Goal: Transaction & Acquisition: Purchase product/service

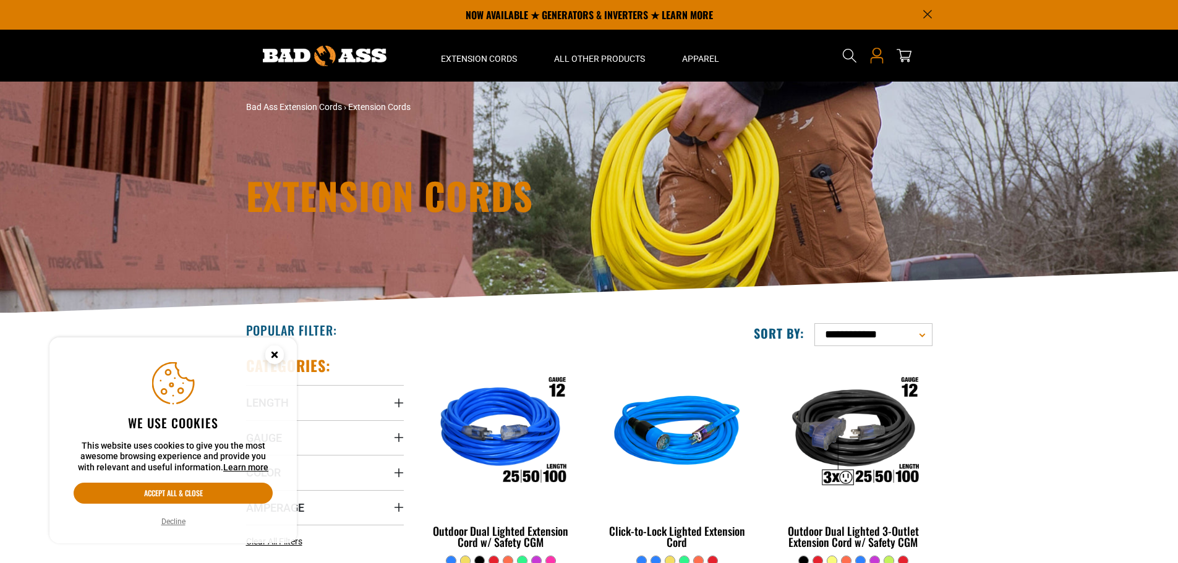
click at [871, 54] on icon at bounding box center [877, 56] width 16 height 16
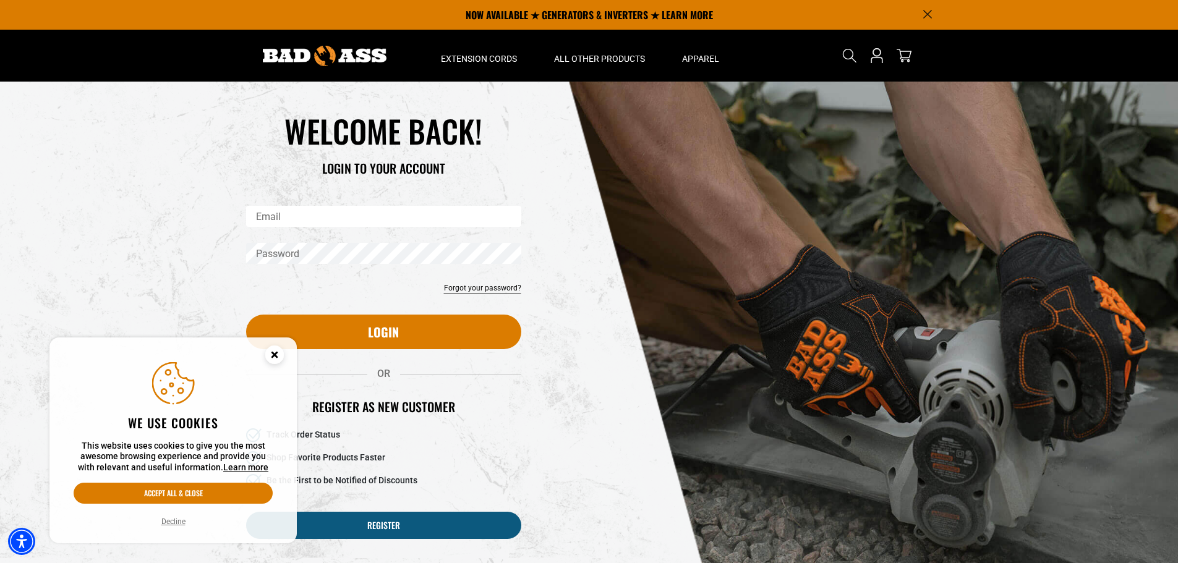
click at [357, 214] on input "Email" at bounding box center [383, 216] width 275 height 21
click at [302, 213] on input "Email" at bounding box center [383, 216] width 275 height 21
type input "*"
click at [493, 290] on link "Forgot your password?" at bounding box center [482, 288] width 77 height 11
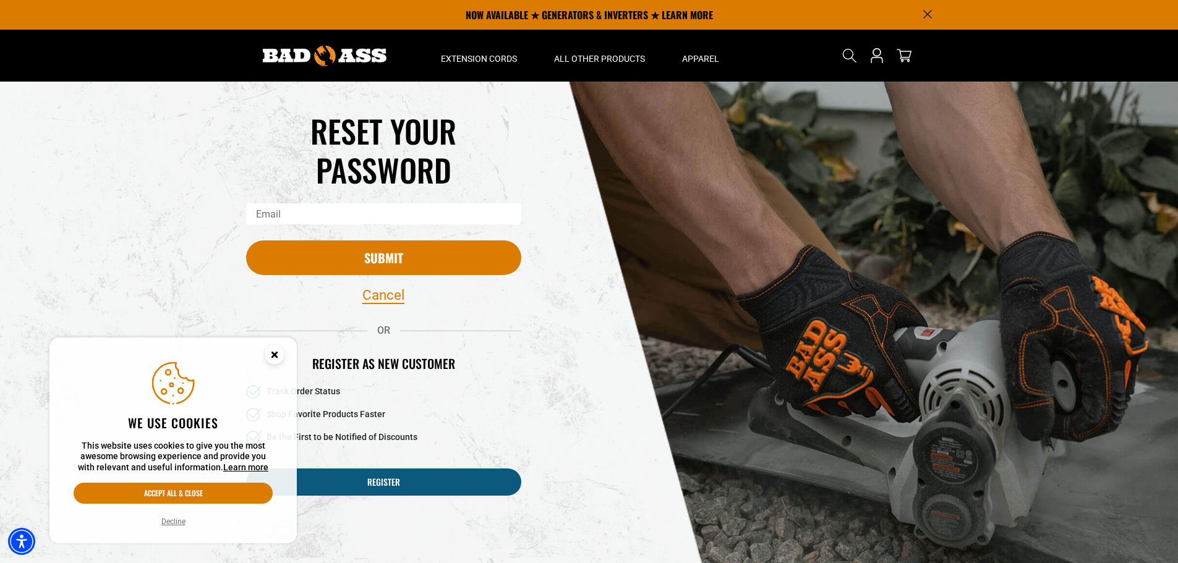
click at [319, 215] on input "Email" at bounding box center [383, 213] width 275 height 21
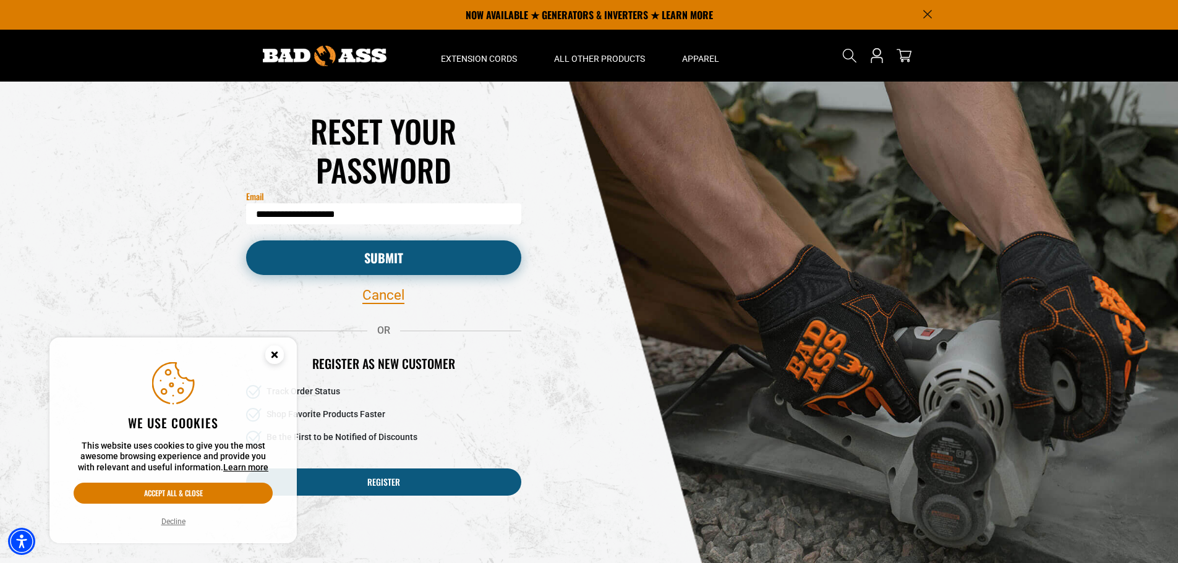
type input "**********"
click at [323, 241] on button "Submit" at bounding box center [383, 258] width 275 height 35
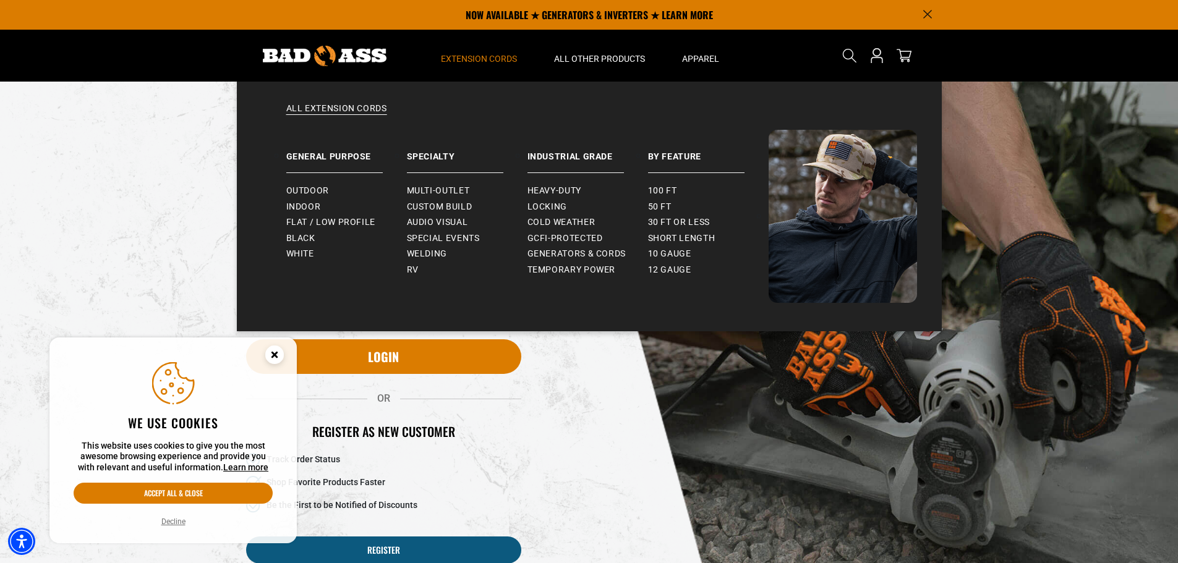
click at [496, 54] on span "Extension Cords" at bounding box center [479, 58] width 76 height 11
click at [469, 48] on summary "Extension Cords" at bounding box center [478, 56] width 113 height 52
click at [348, 109] on link "All Extension Cords" at bounding box center [589, 116] width 655 height 27
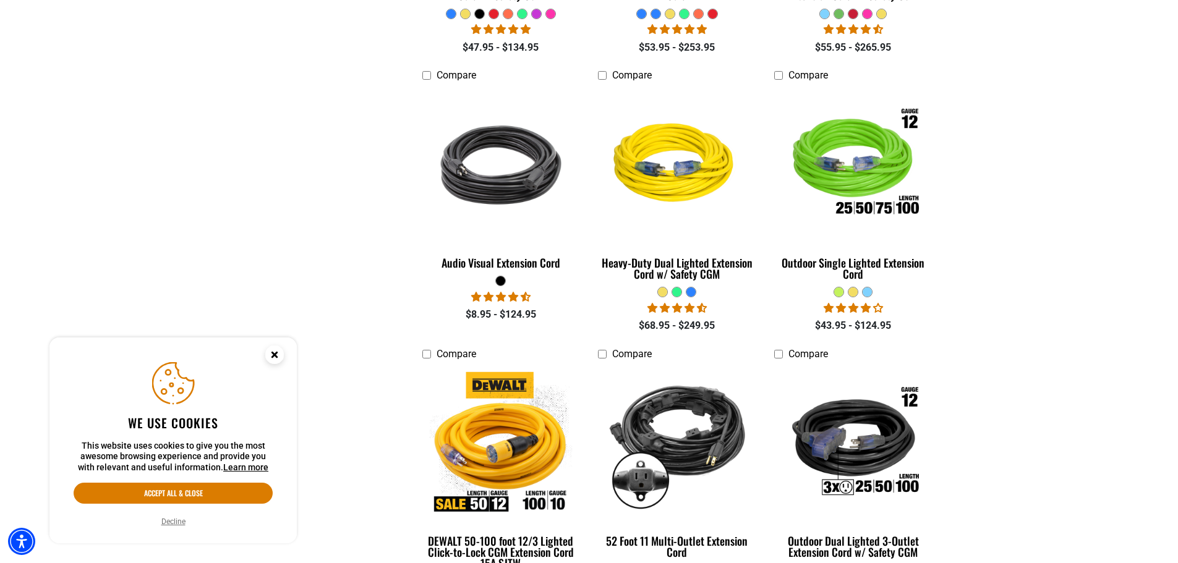
scroll to position [568, 0]
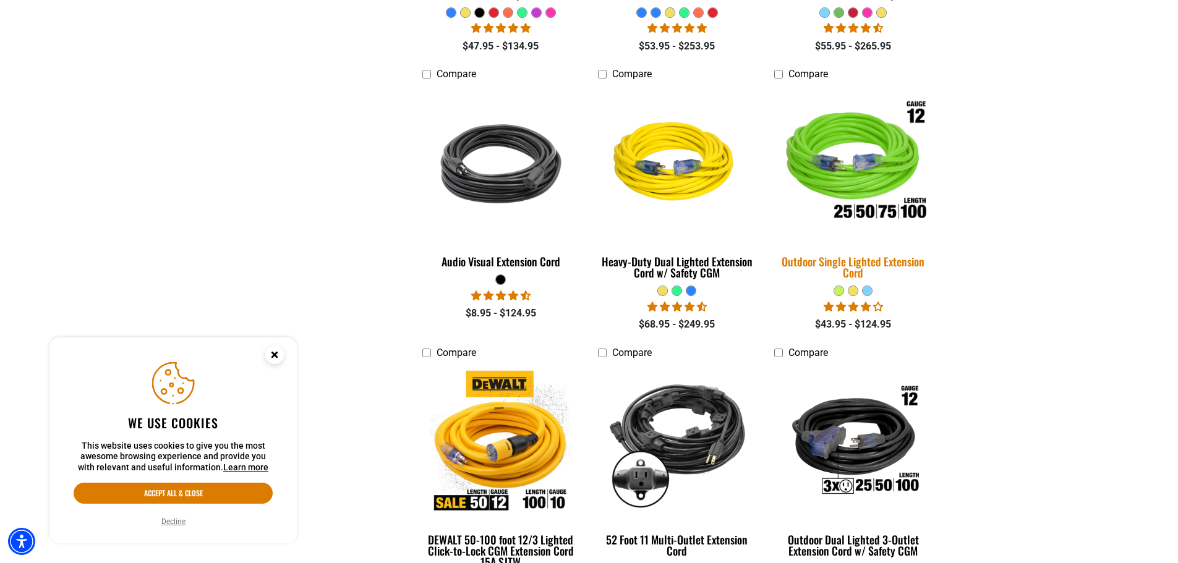
click at [848, 162] on img at bounding box center [853, 164] width 173 height 158
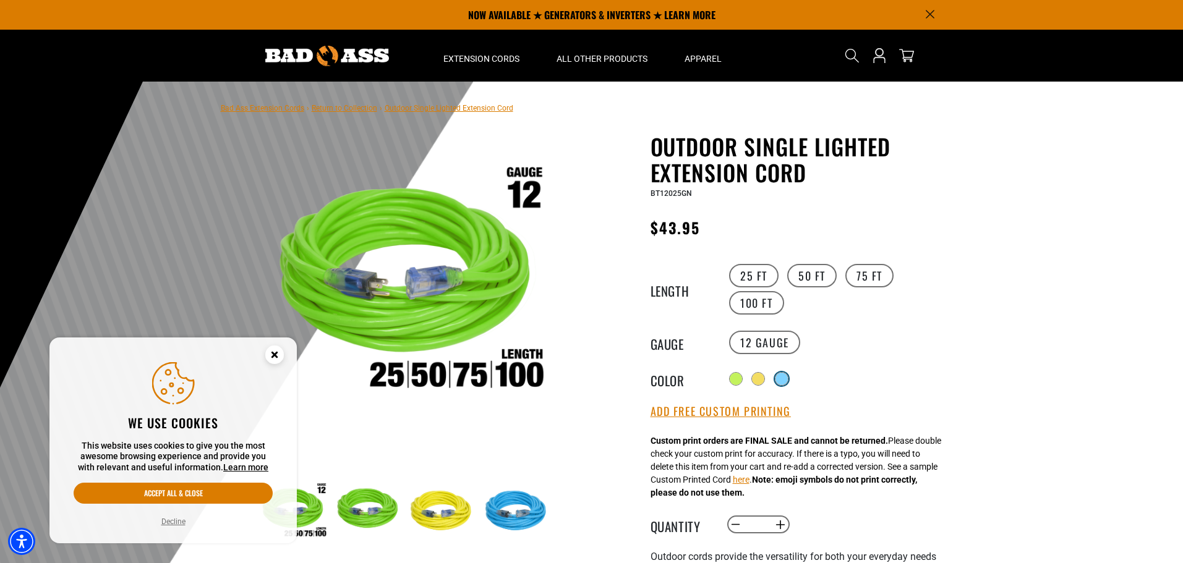
click at [781, 375] on div at bounding box center [781, 379] width 12 height 12
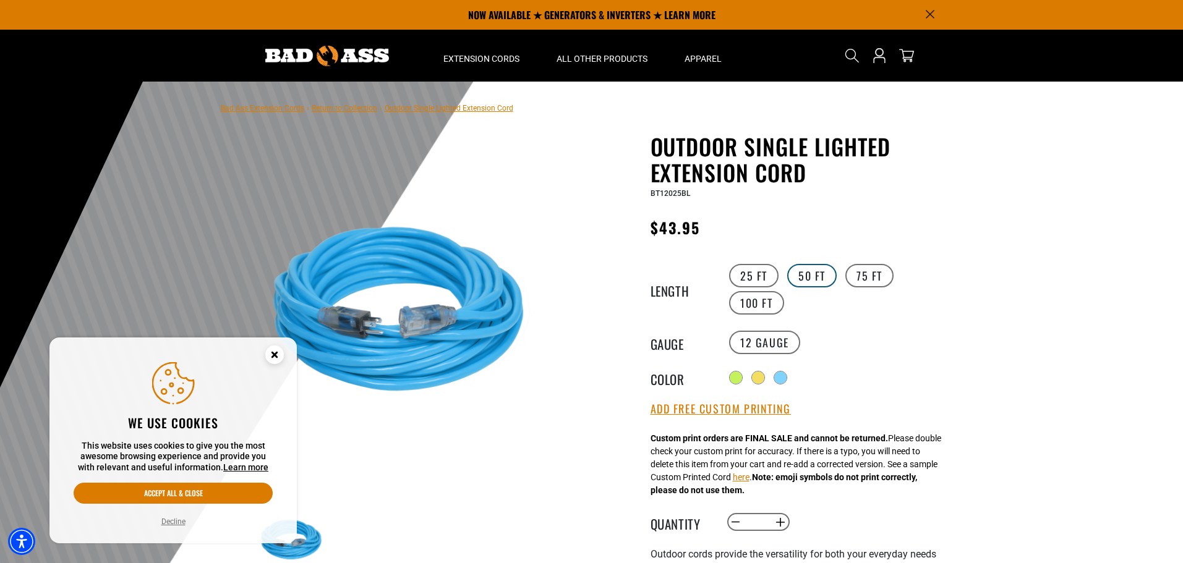
click at [806, 276] on label "50 FT" at bounding box center [811, 275] width 49 height 23
click at [273, 353] on icon "Close this option" at bounding box center [274, 354] width 4 height 4
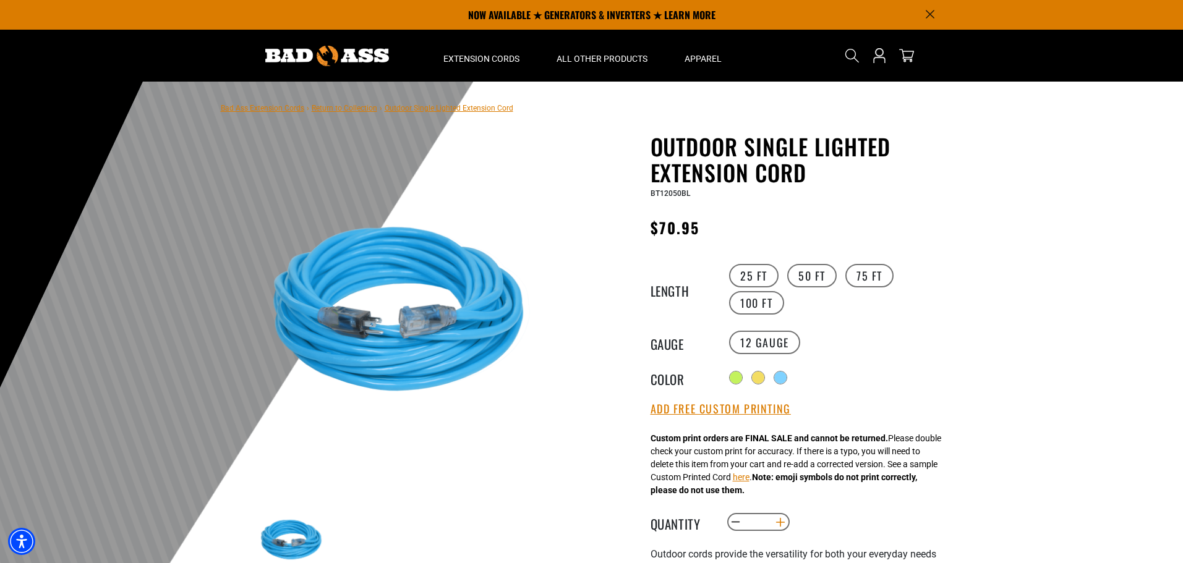
click at [782, 524] on button "Increase quantity for Outdoor Single Lighted Extension Cord" at bounding box center [779, 522] width 19 height 21
click at [782, 521] on button "Increase quantity for Outdoor Single Lighted Extension Cord" at bounding box center [779, 522] width 19 height 21
type input "*"
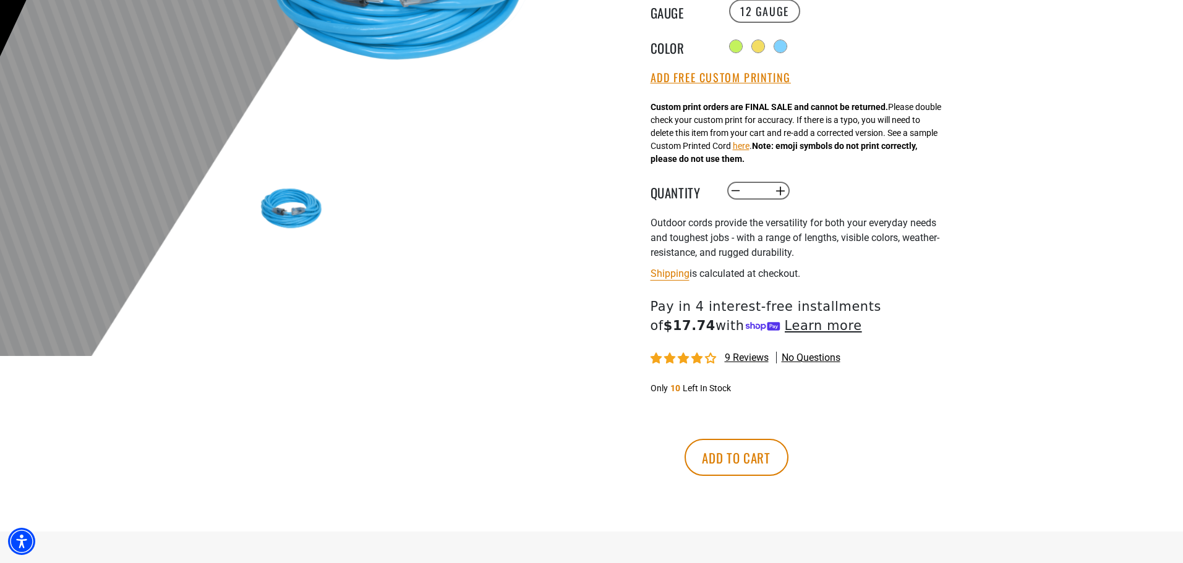
scroll to position [363, 0]
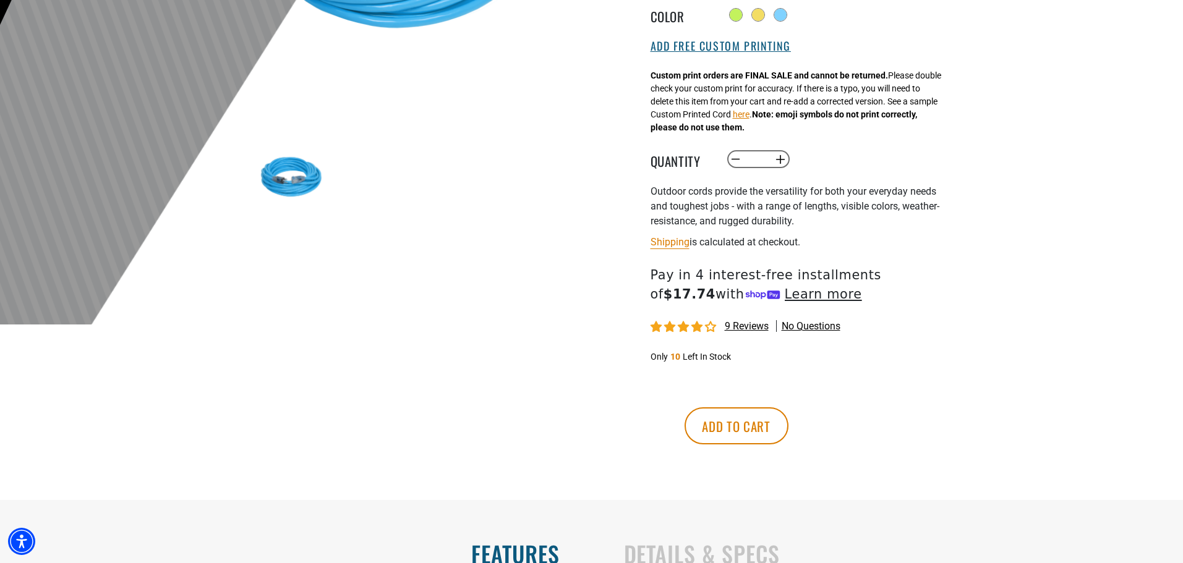
click at [733, 46] on button "Add Free Custom Printing" at bounding box center [720, 47] width 140 height 14
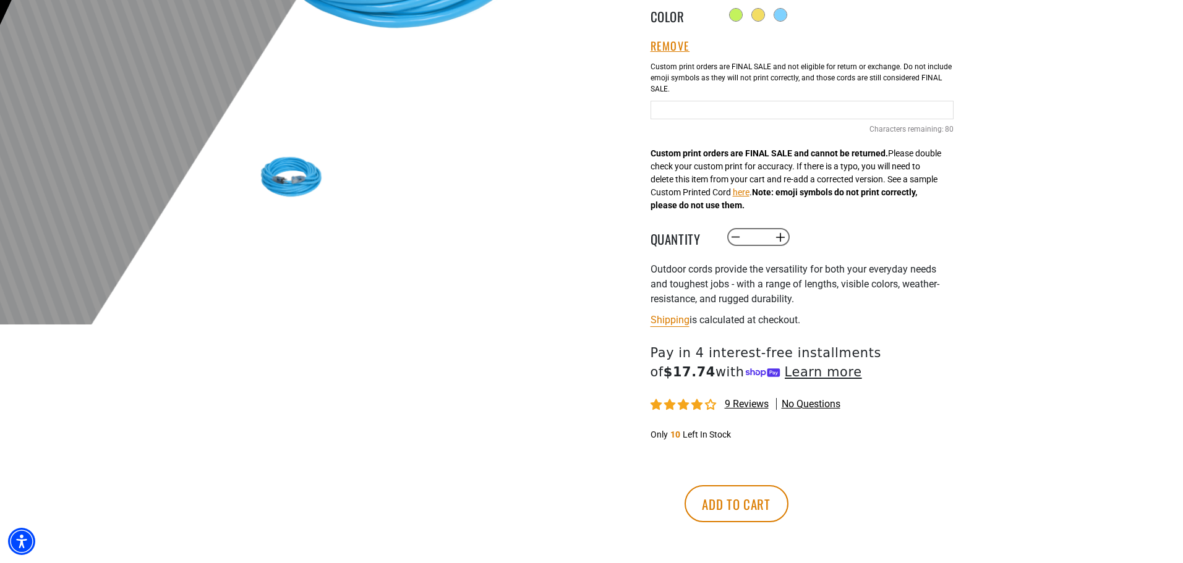
click at [708, 111] on input "Blue Cables" at bounding box center [801, 110] width 303 height 19
type input "**********"
click at [788, 505] on button "Add to cart" at bounding box center [737, 503] width 104 height 37
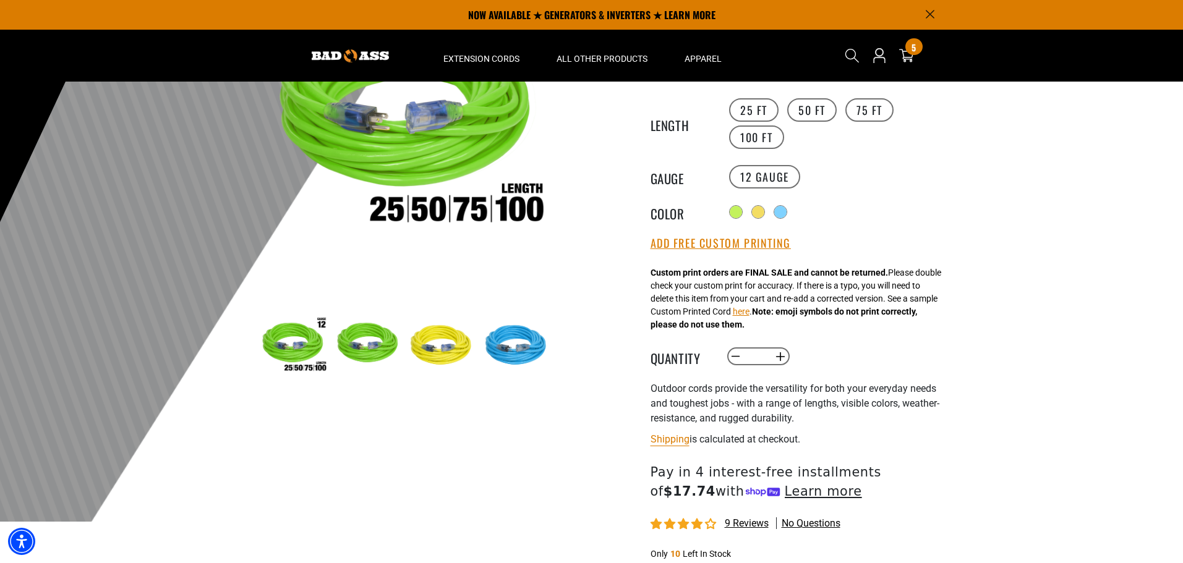
scroll to position [93, 0]
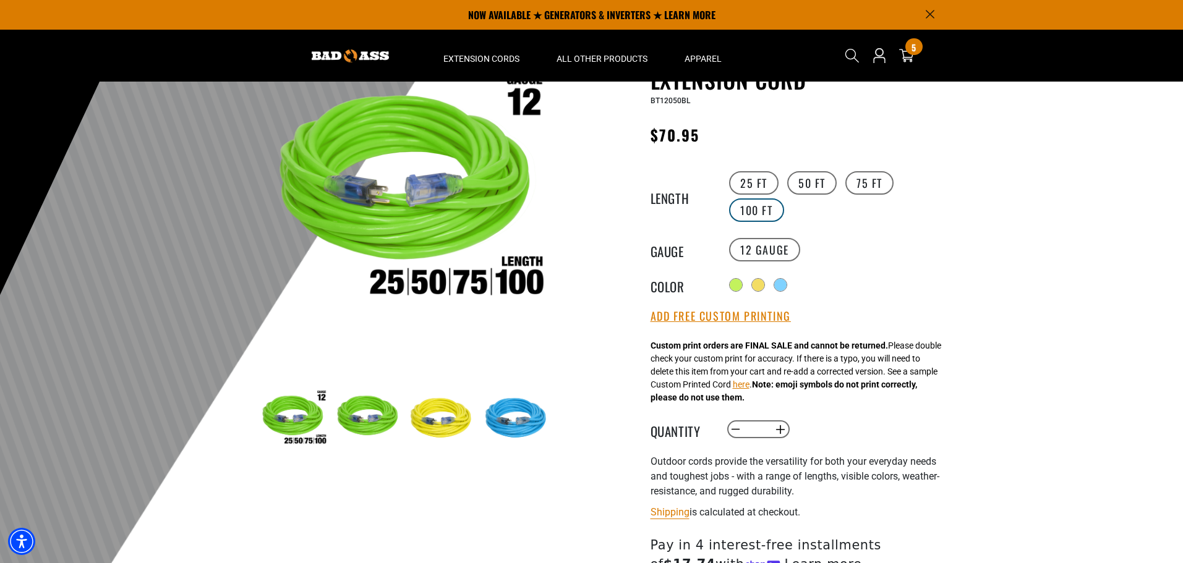
click at [750, 205] on label "100 FT" at bounding box center [756, 209] width 55 height 23
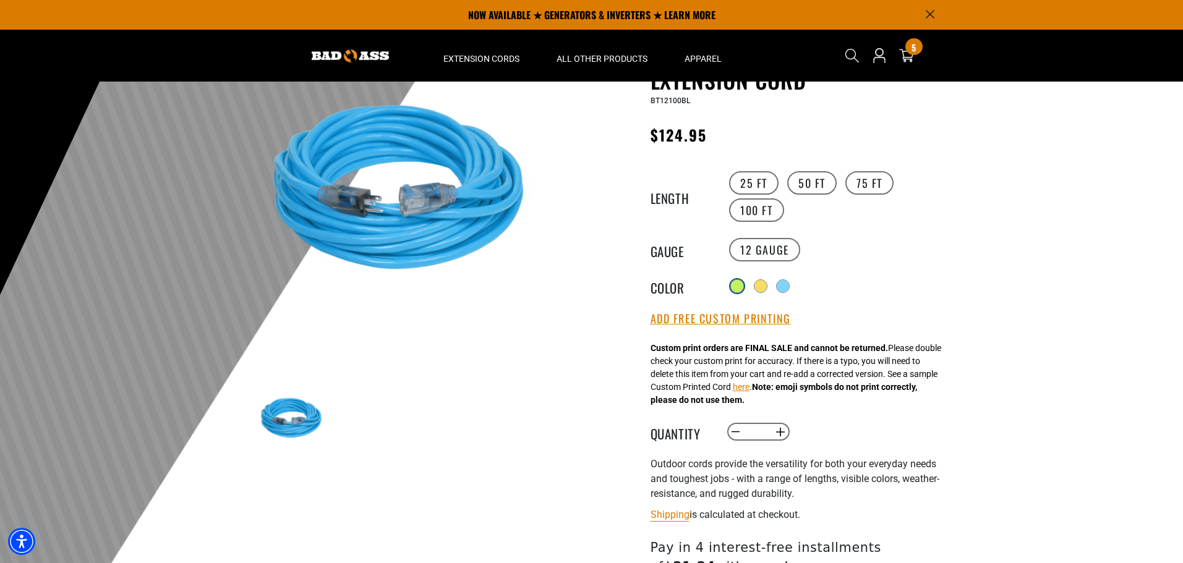
click at [736, 280] on div at bounding box center [737, 286] width 12 height 12
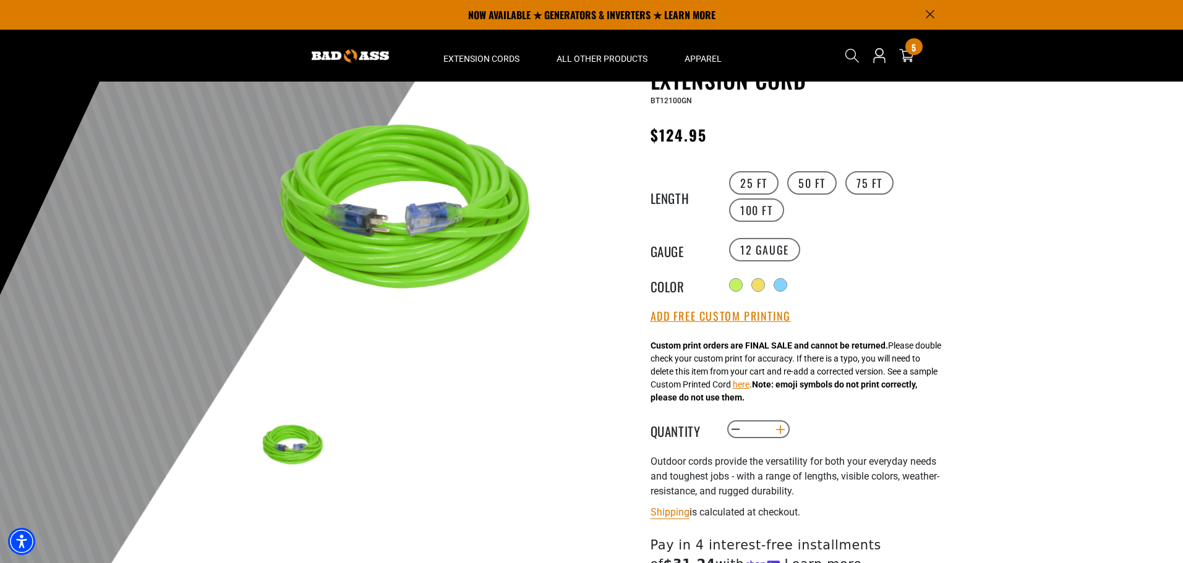
click at [776, 423] on button "Increase quantity for Outdoor Single Lighted Extension Cord" at bounding box center [779, 429] width 19 height 21
click at [777, 423] on button "Increase quantity for Outdoor Single Lighted Extension Cord" at bounding box center [779, 429] width 19 height 21
click at [777, 424] on button "Increase quantity for Outdoor Single Lighted Extension Cord" at bounding box center [779, 429] width 19 height 21
type input "*"
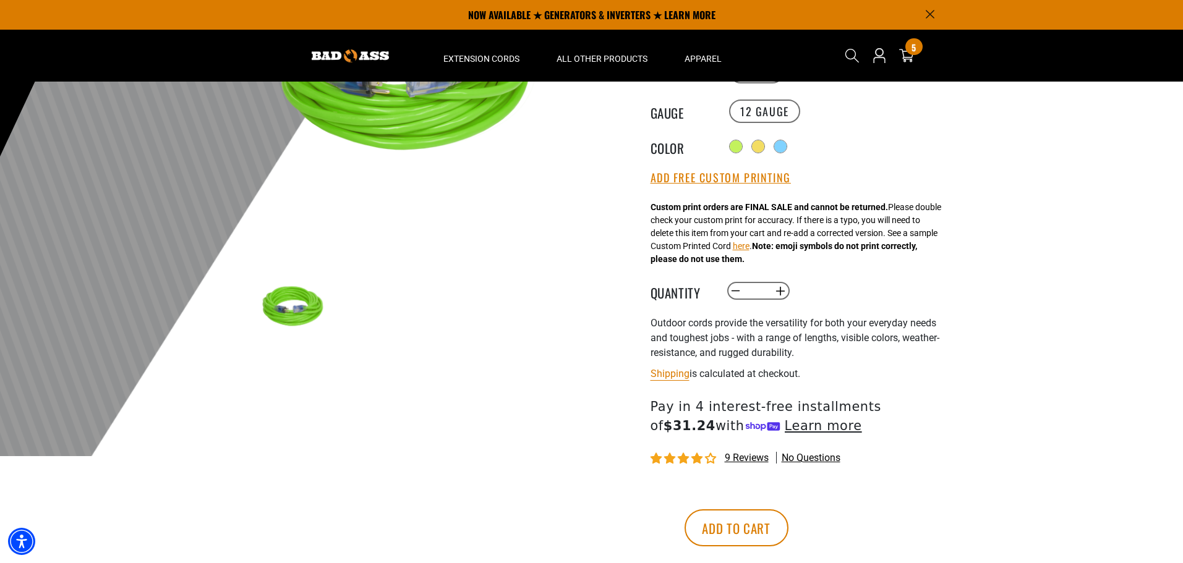
scroll to position [215, 0]
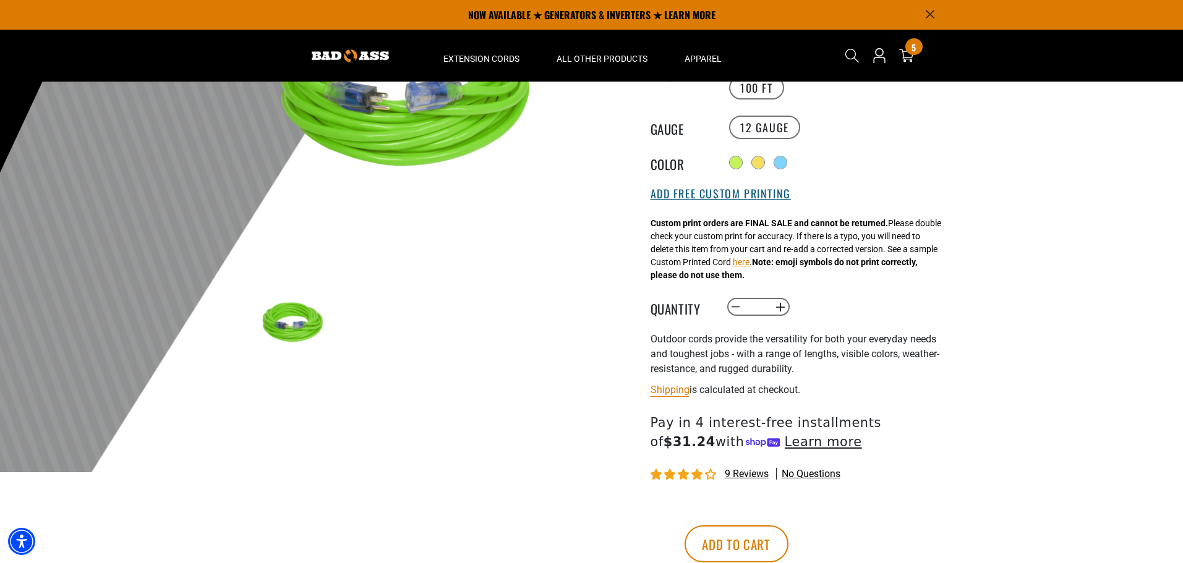
click at [689, 194] on button "Add Free Custom Printing" at bounding box center [720, 194] width 140 height 14
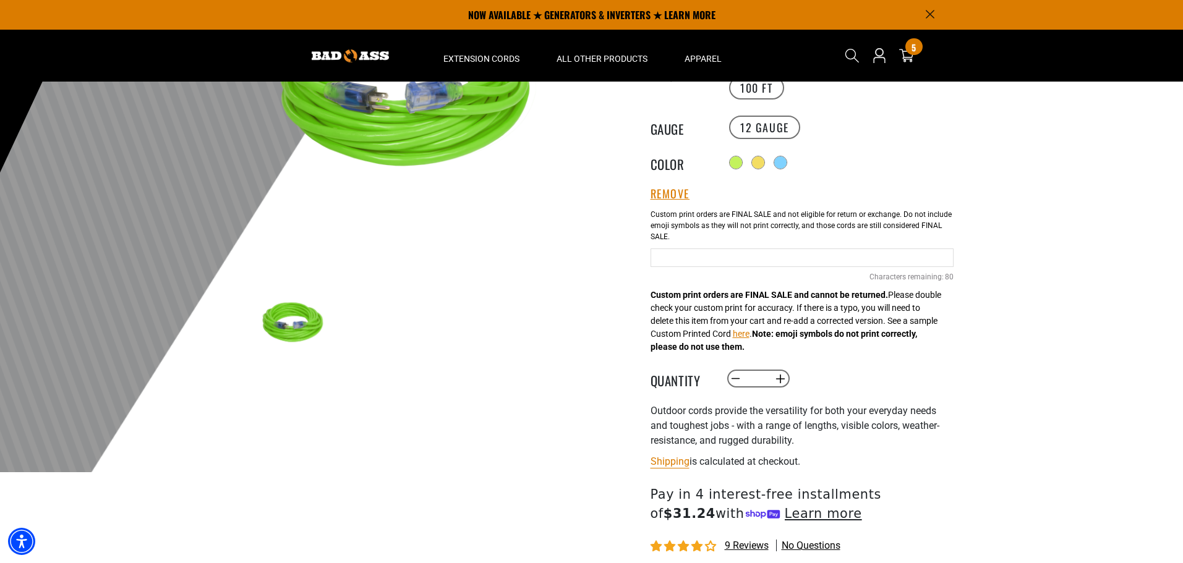
click at [659, 255] on input "text" at bounding box center [801, 258] width 303 height 19
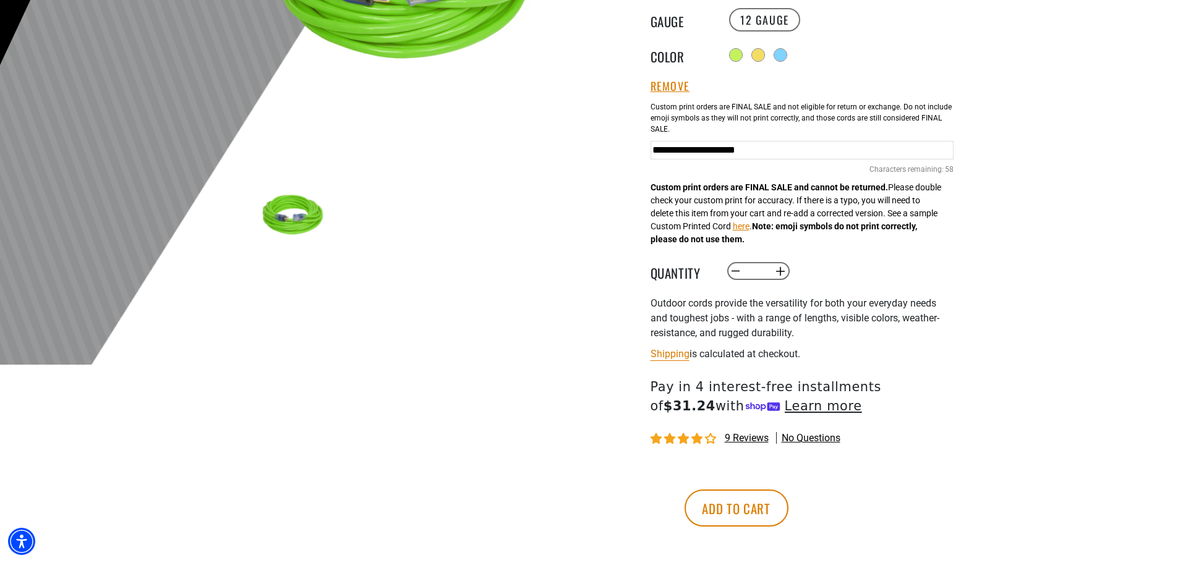
scroll to position [390, 0]
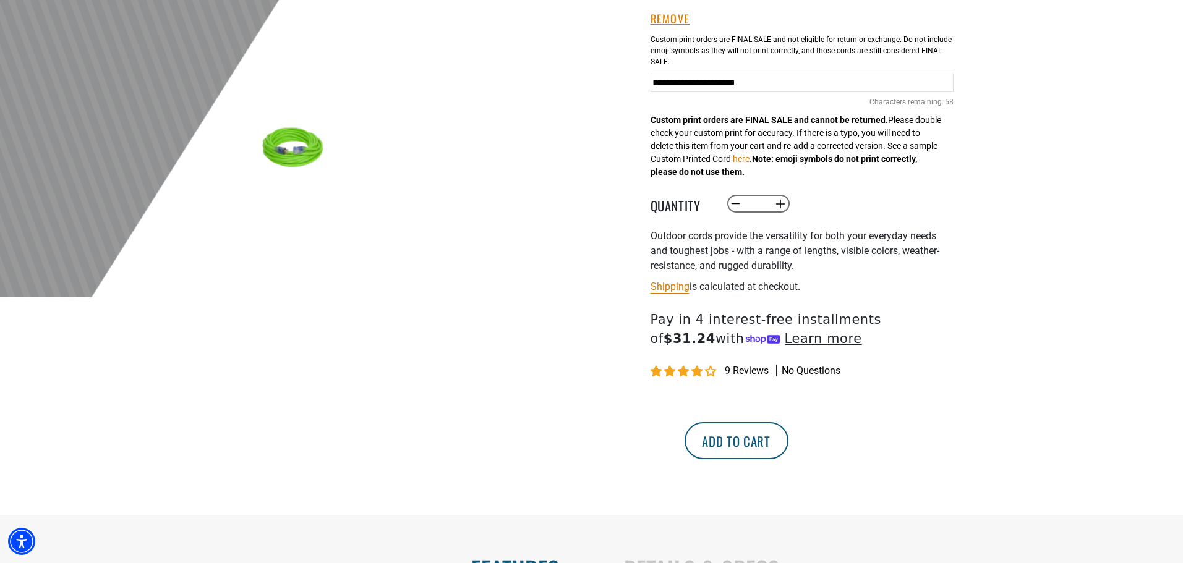
type input "**********"
click at [788, 435] on button "Add to cart" at bounding box center [737, 440] width 104 height 37
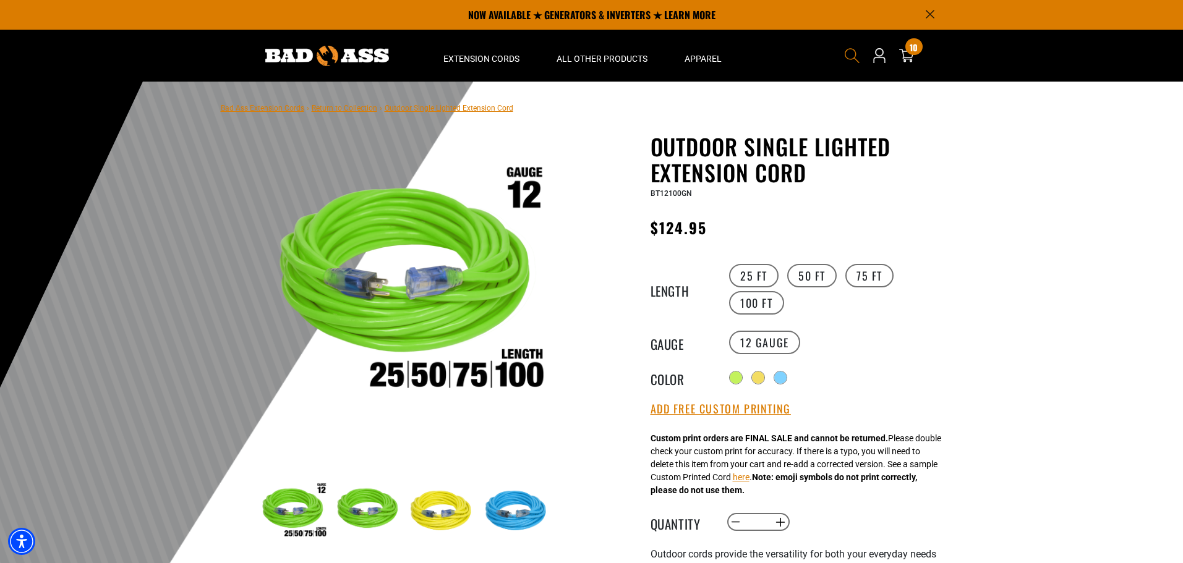
click at [853, 53] on icon "Search" at bounding box center [852, 56] width 16 height 16
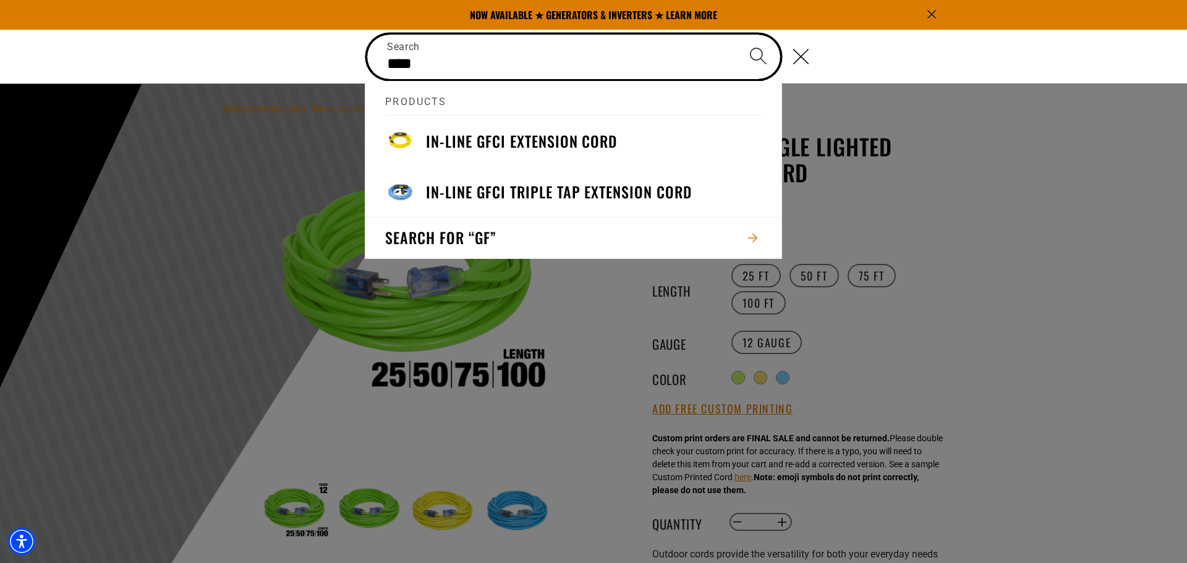
type input "****"
click at [736, 35] on button "Search" at bounding box center [757, 56] width 43 height 43
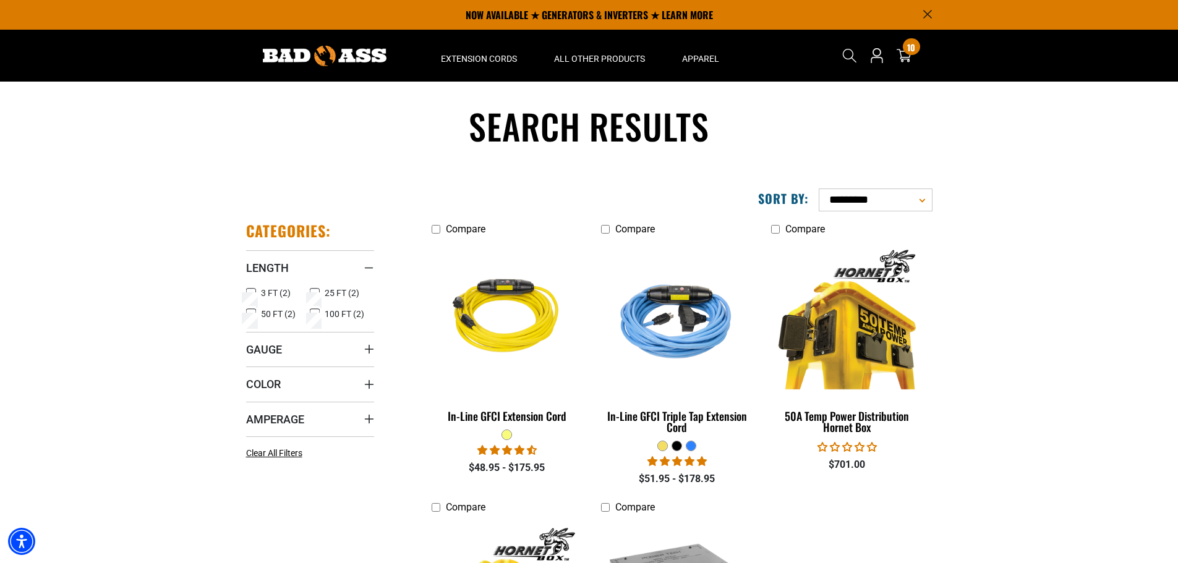
click at [848, 52] on icon "Search" at bounding box center [849, 55] width 15 height 15
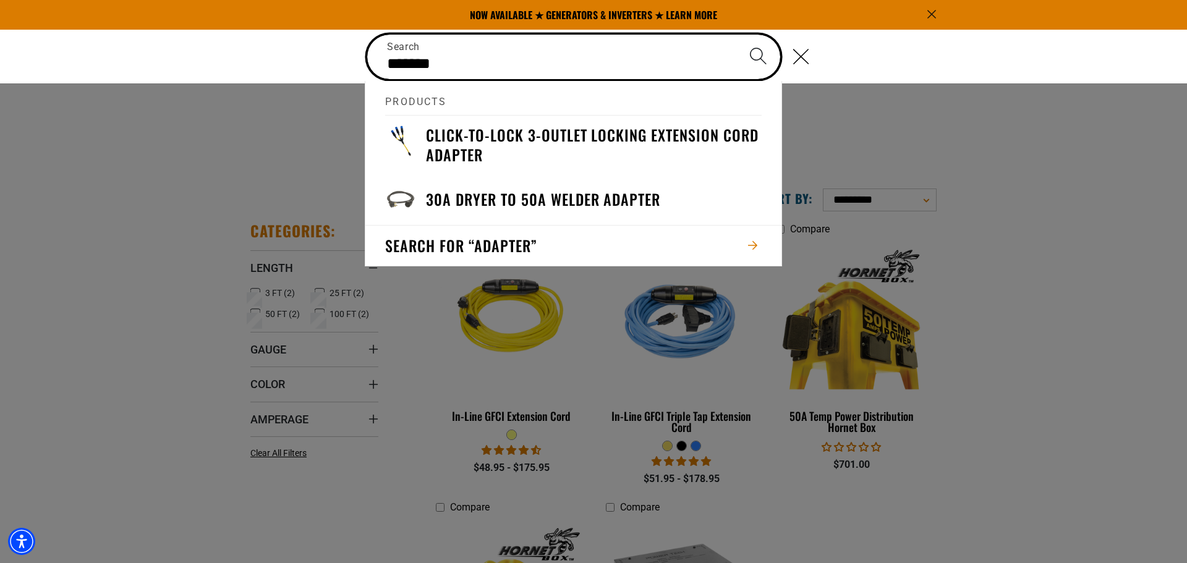
type input "*******"
click at [736, 35] on button "Search" at bounding box center [757, 56] width 43 height 43
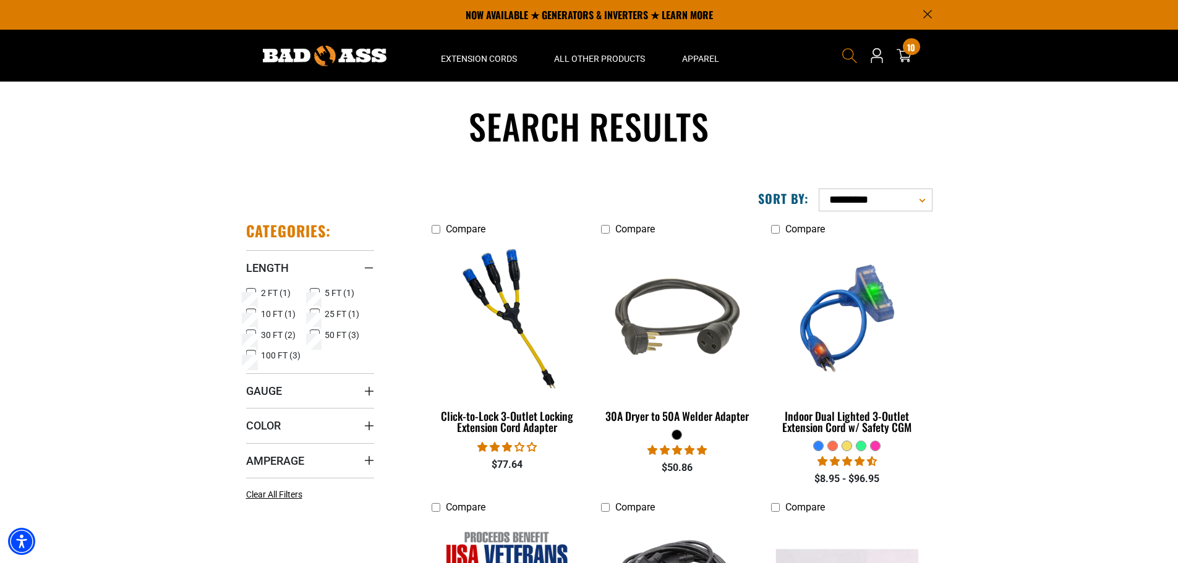
click at [843, 52] on use "Search" at bounding box center [849, 55] width 15 height 15
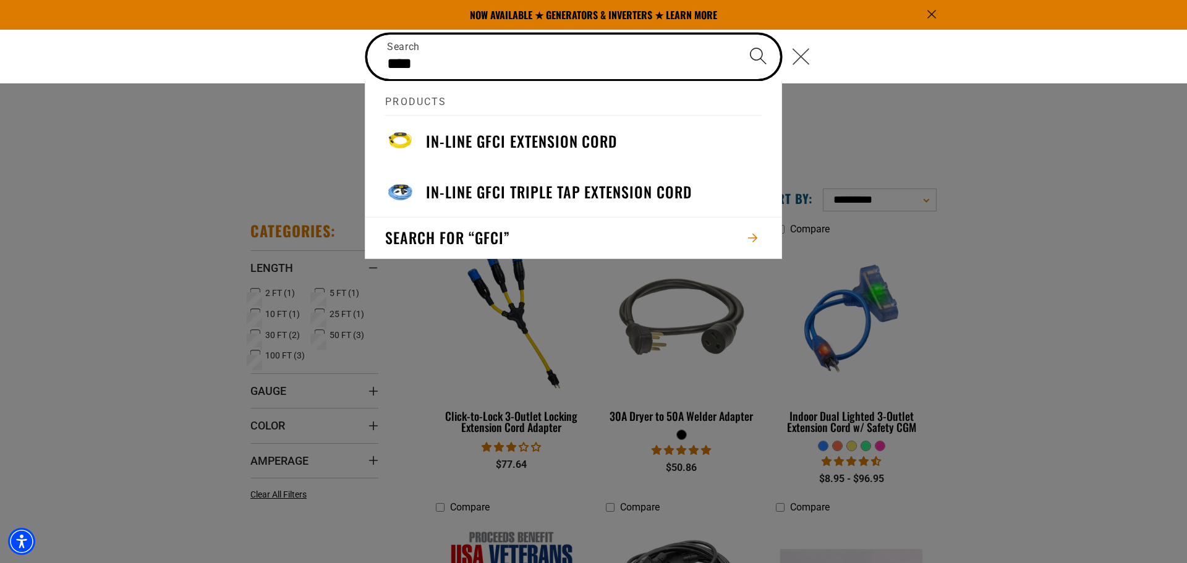
type input "****"
click at [736, 35] on button "Search" at bounding box center [757, 56] width 43 height 43
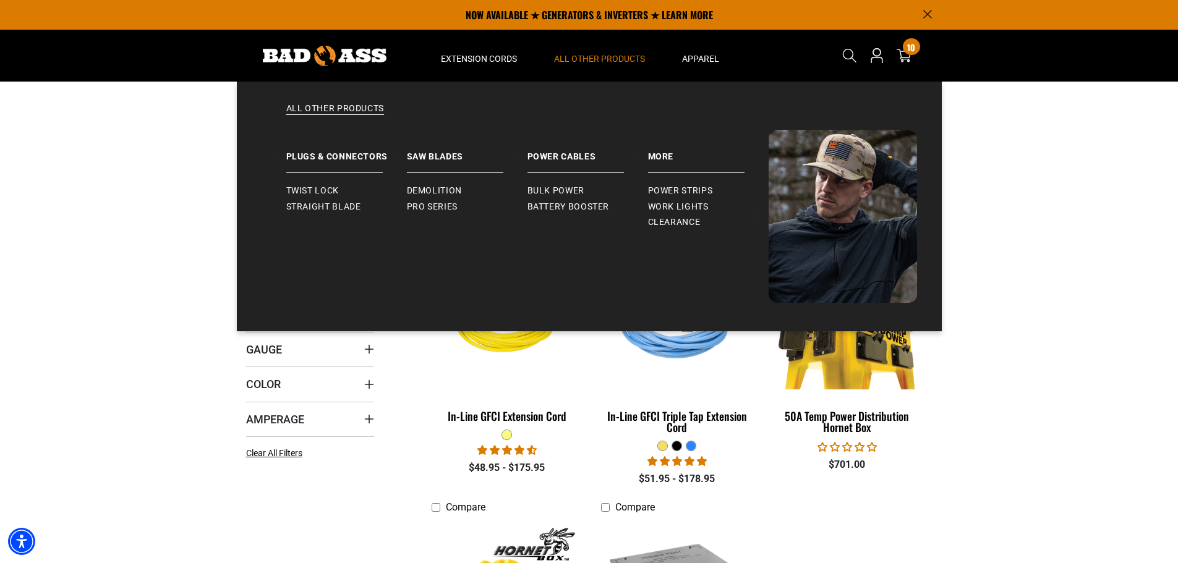
click at [589, 61] on span "All Other Products" at bounding box center [599, 58] width 91 height 11
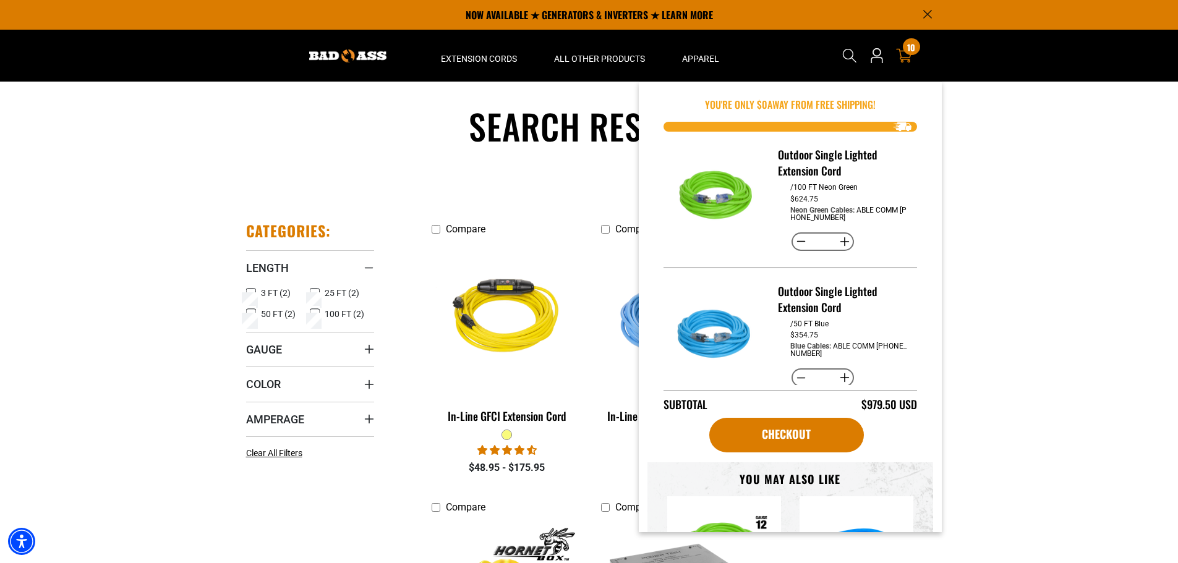
click at [906, 53] on div "10 10 items" at bounding box center [911, 46] width 17 height 17
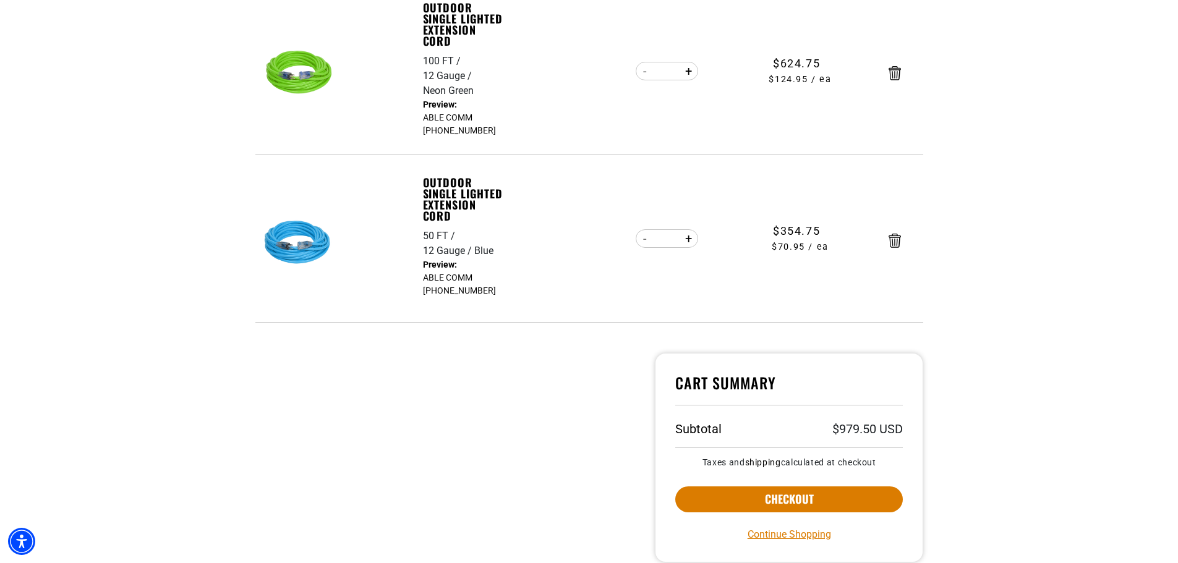
scroll to position [301, 0]
